Goal: Information Seeking & Learning: Learn about a topic

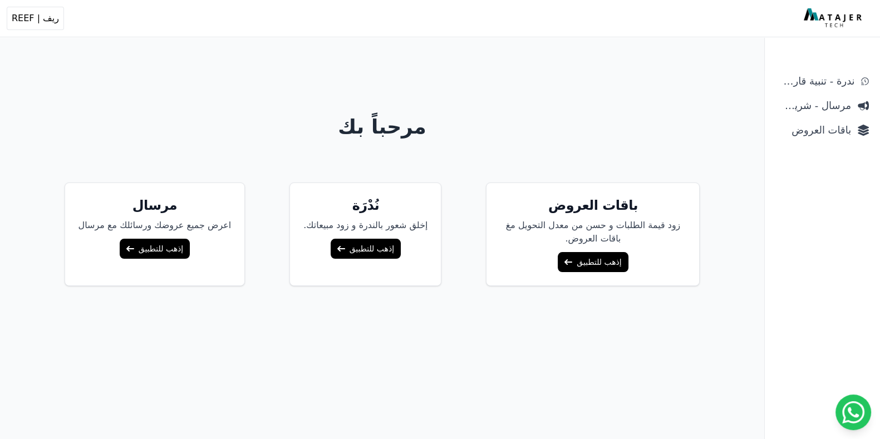
scroll to position [45, 0]
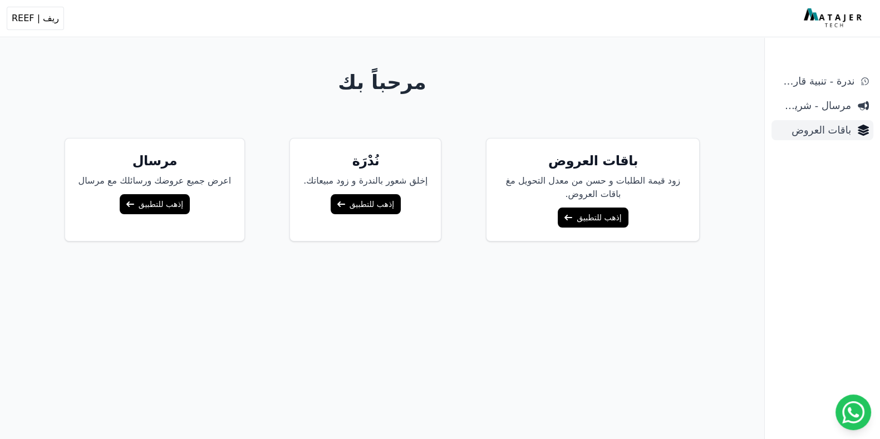
click at [704, 134] on span "باقات العروض" at bounding box center [813, 130] width 75 height 16
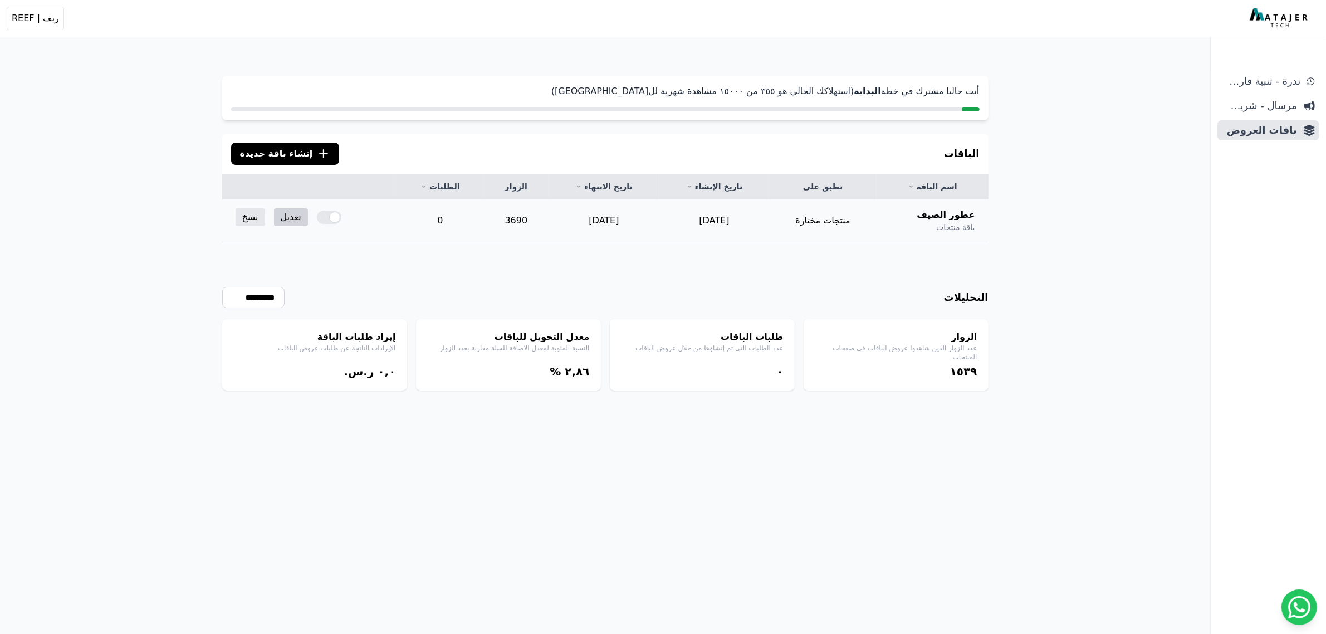
click at [281, 222] on link "تعديل" at bounding box center [291, 217] width 34 height 18
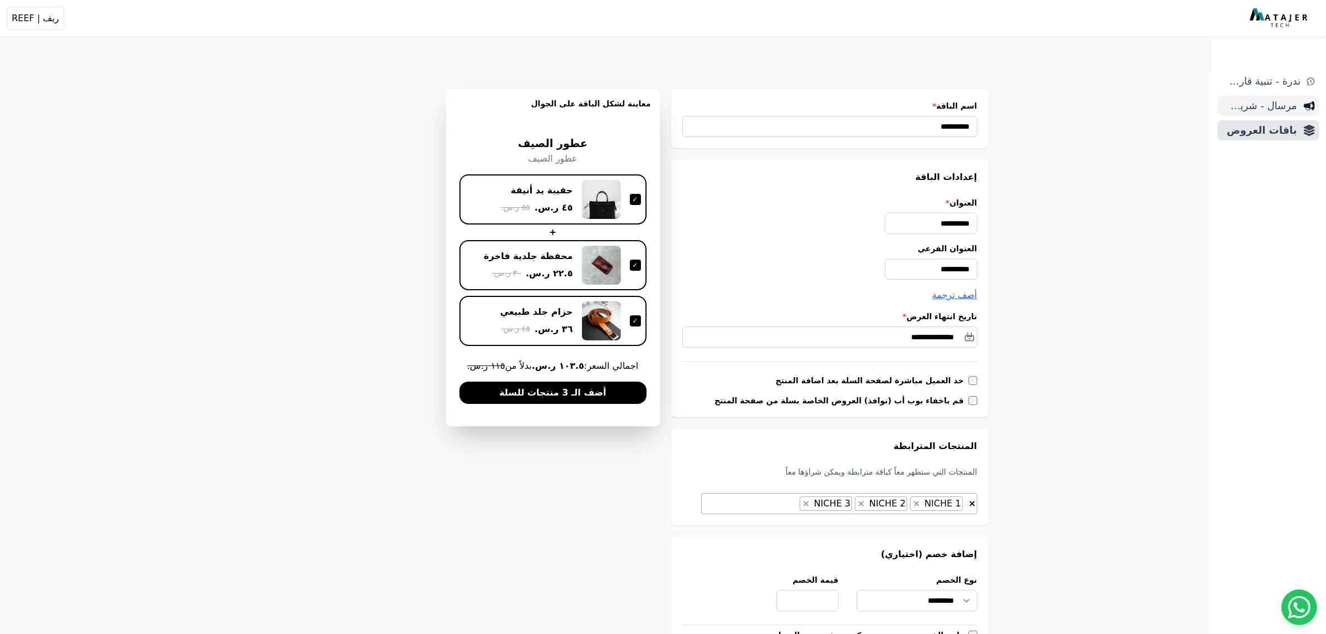
click at [1254, 110] on span "مرسال - شريط دعاية" at bounding box center [1258, 106] width 75 height 16
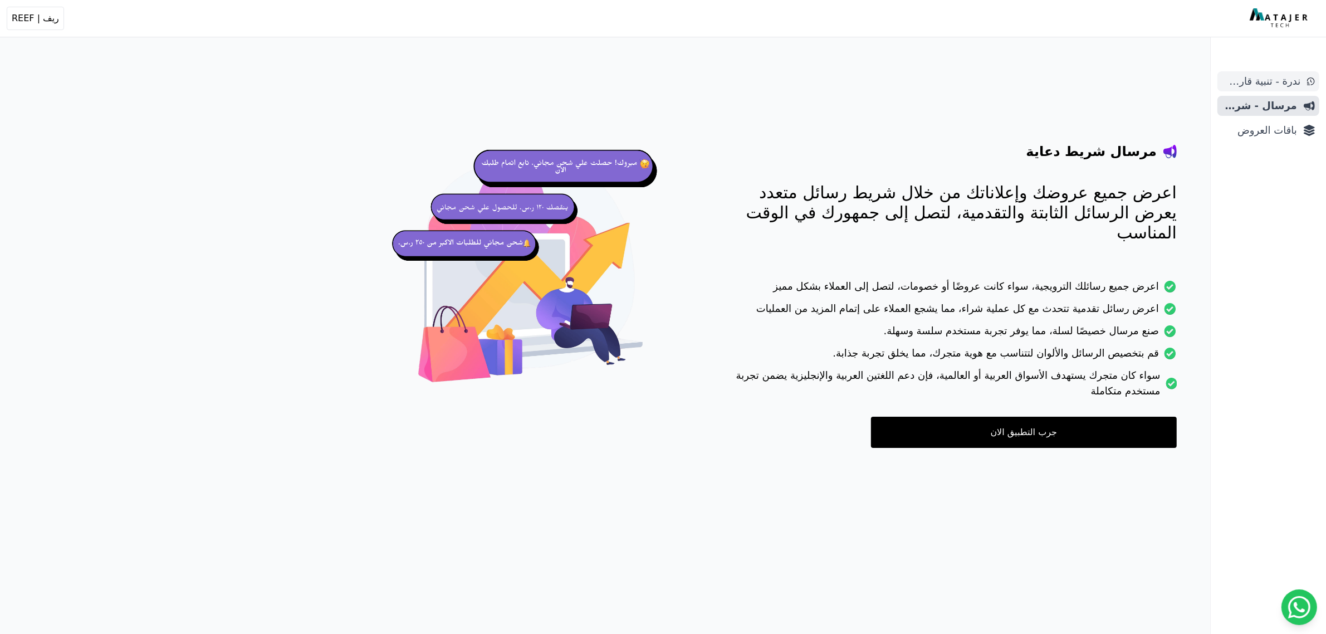
click at [1262, 85] on span "ندرة - تنبية قارب علي النفاذ" at bounding box center [1260, 81] width 78 height 16
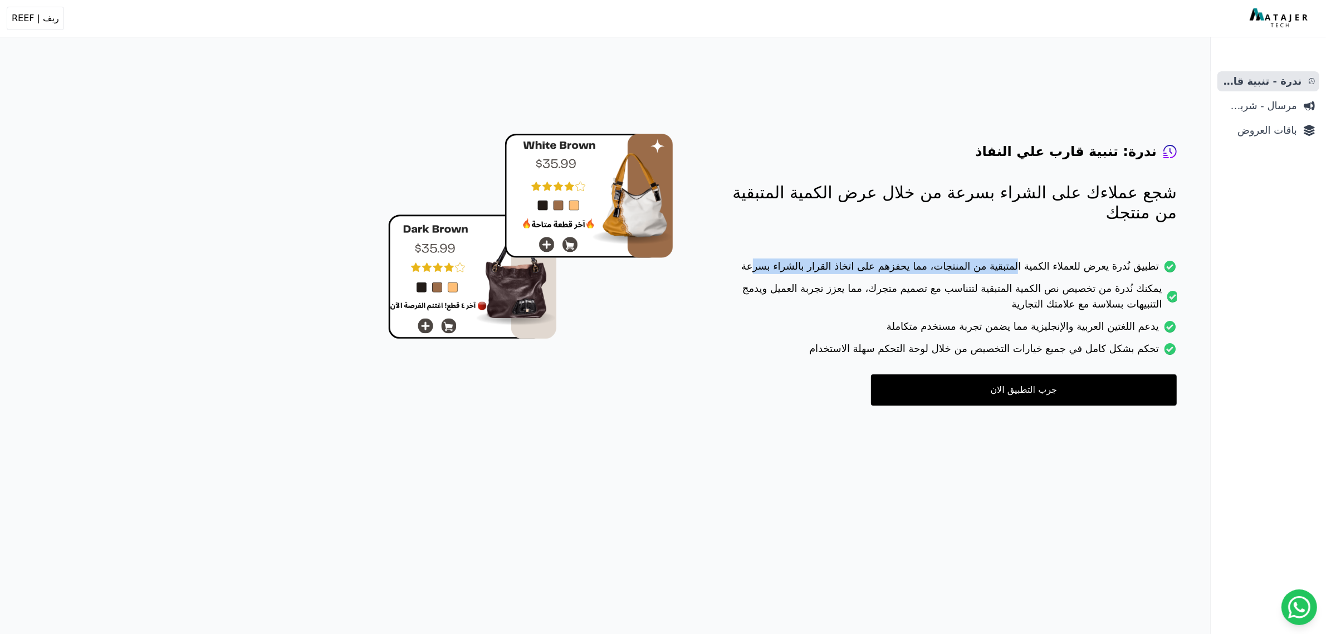
drag, startPoint x: 1117, startPoint y: 271, endPoint x: 981, endPoint y: 279, distance: 136.1
click at [908, 276] on li "تطبيق نُدرة يعرض للعملاء الكمية المتبقية من المنتجات، مما يحفزهم على اتخاذ القر…" at bounding box center [947, 269] width 459 height 22
drag, startPoint x: 1113, startPoint y: 292, endPoint x: 969, endPoint y: 296, distance: 144.2
click at [936, 296] on li "يمكنك نُدرة من تخصيص نص الكمية المتبقية لتتناسب مع تصميم متجرك، مما يعزز تجربة …" at bounding box center [947, 300] width 459 height 38
drag, startPoint x: 1130, startPoint y: 325, endPoint x: 1081, endPoint y: 325, distance: 49.5
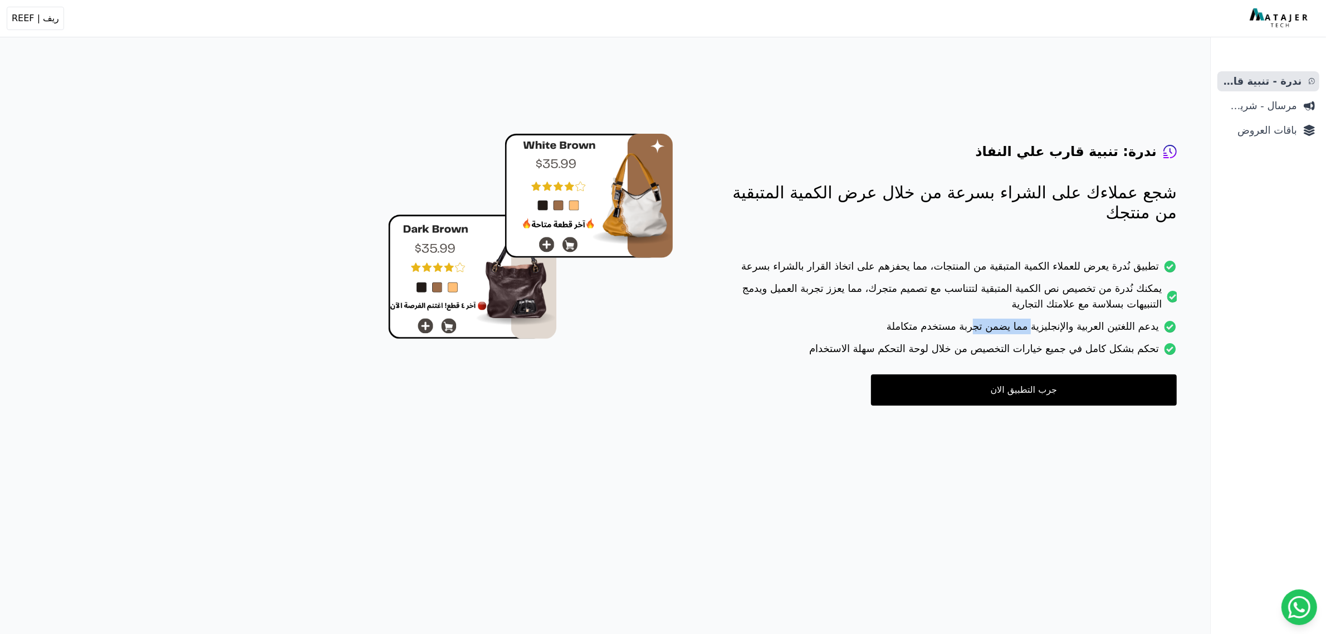
click at [1081, 325] on li "يدعم اللغتين العربية والإنجليزية مما يضمن تجربة مستخدم متكاملة" at bounding box center [947, 329] width 459 height 22
drag, startPoint x: 1123, startPoint y: 348, endPoint x: 817, endPoint y: 334, distance: 307.1
click at [817, 334] on ul "تطبيق نُدرة يعرض للعملاء الكمية المتبقية من المنتجات، مما يحفزهم على اتخاذ القر…" at bounding box center [947, 310] width 459 height 105
click at [1309, 101] on icon "Sidebar" at bounding box center [1308, 105] width 11 height 11
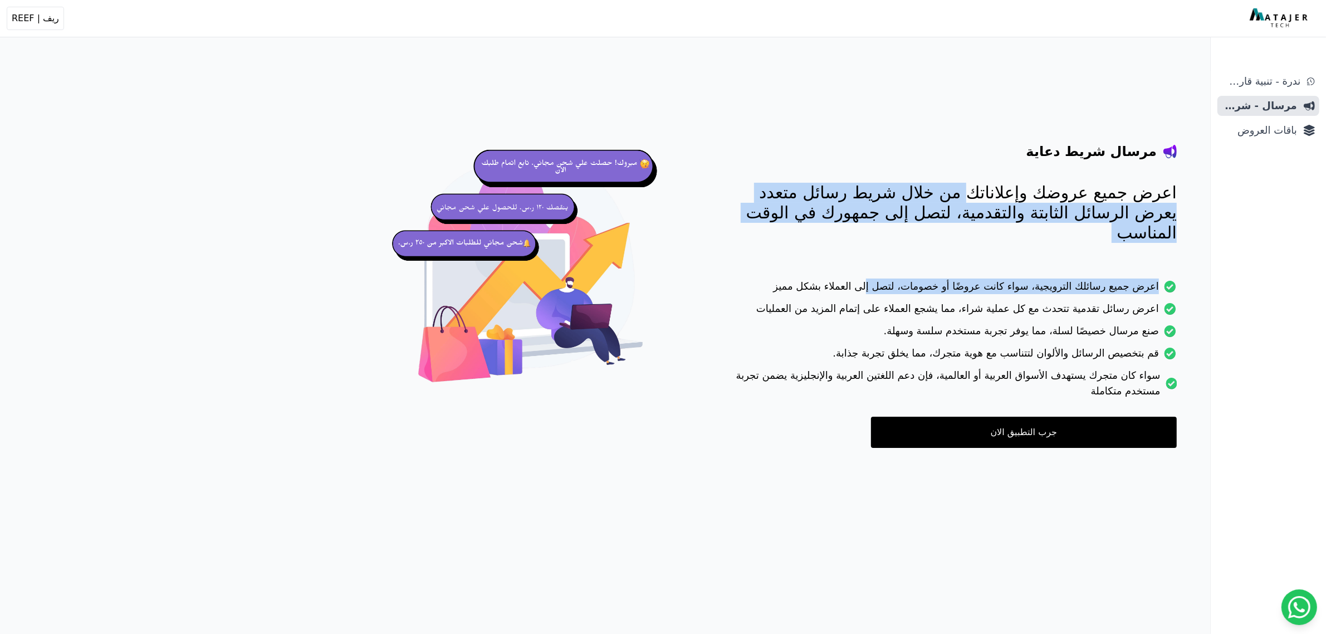
drag, startPoint x: 1116, startPoint y: 185, endPoint x: 1049, endPoint y: 267, distance: 105.6
click at [1008, 271] on div "مرسال شريط دعاية اعرض جميع عروضك وإعلاناتك من خلال شريط رسائل متعدد يعرض الرسائ…" at bounding box center [947, 273] width 459 height 350
click at [1257, 139] on link "باقات العروض" at bounding box center [1268, 130] width 102 height 20
